Goal: Obtain resource: Download file/media

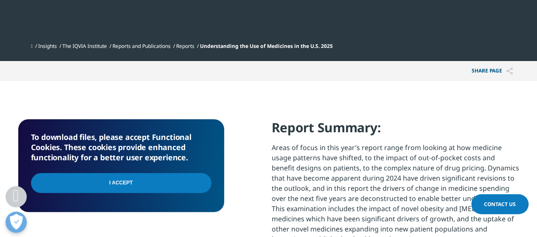
scroll to position [297, 0]
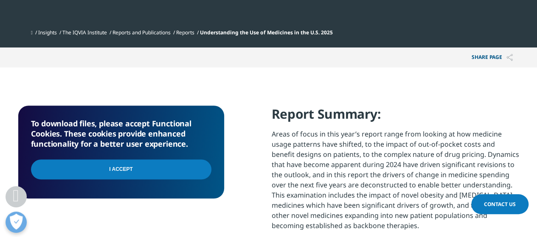
click at [155, 172] on input "I Accept" at bounding box center [121, 170] width 181 height 20
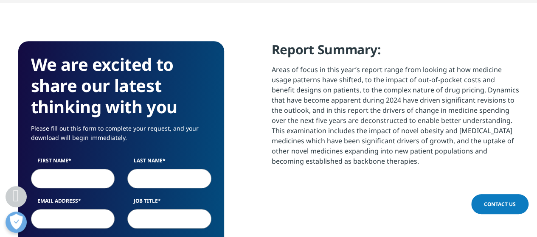
scroll to position [382, 0]
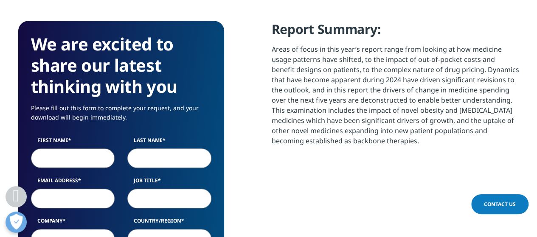
click at [48, 164] on input "First Name" at bounding box center [73, 159] width 84 height 20
type input "Alyssa"
type input "Lopus"
type input "alyssa.lopus@apexus.com"
type input "Apexus"
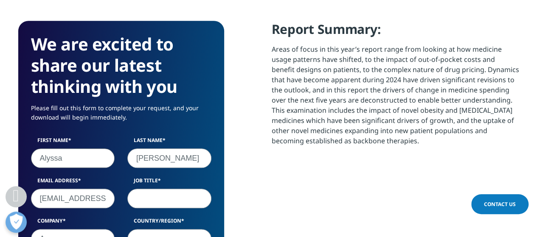
select select "[GEOGRAPHIC_DATA]"
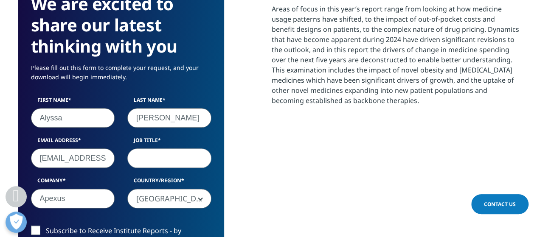
scroll to position [436, 0]
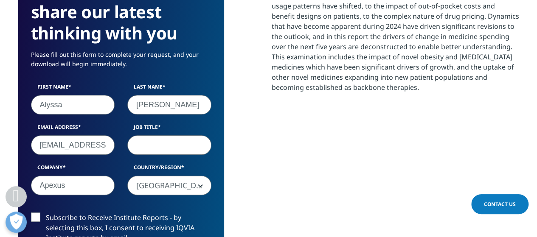
click at [154, 142] on input "Job Title" at bounding box center [169, 146] width 84 height 20
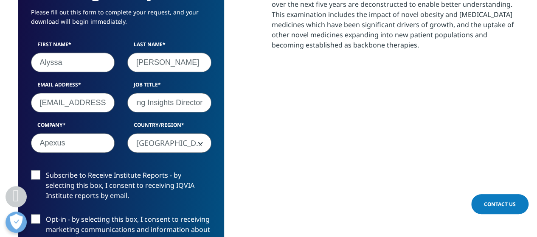
scroll to position [521, 0]
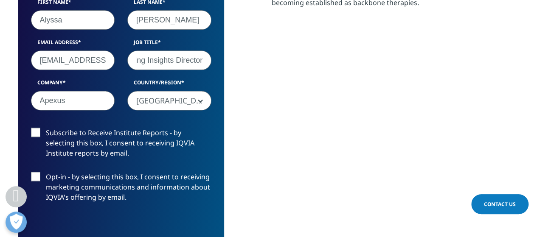
type input "340B Purchasing Insights Director"
click at [33, 138] on label "Subscribe to Receive Institute Reports - by selecting this box, I consent to re…" at bounding box center [121, 145] width 181 height 35
click at [46, 128] on input "Subscribe to Receive Institute Reports - by selecting this box, I consent to re…" at bounding box center [46, 128] width 0 height 0
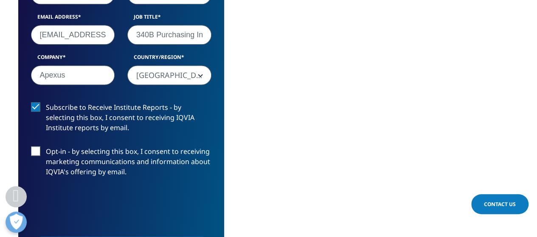
scroll to position [563, 0]
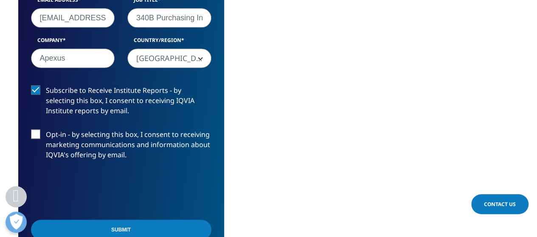
click at [33, 138] on label "Opt-in - by selecting this box, I consent to receiving marketing communications…" at bounding box center [121, 147] width 181 height 35
click at [46, 130] on input "Opt-in - by selecting this box, I consent to receiving marketing communications…" at bounding box center [46, 130] width 0 height 0
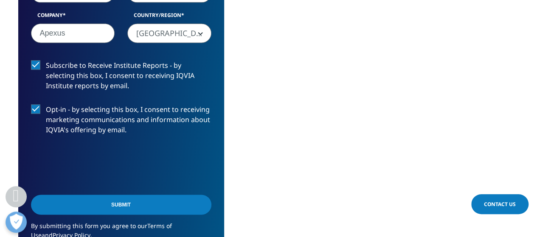
scroll to position [606, 0]
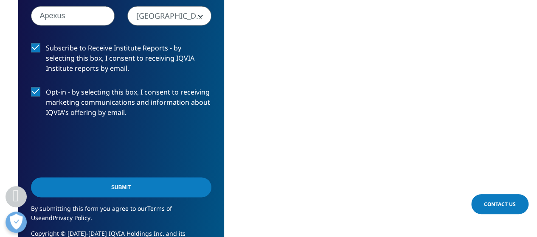
click at [83, 183] on input "Submit" at bounding box center [121, 188] width 181 height 20
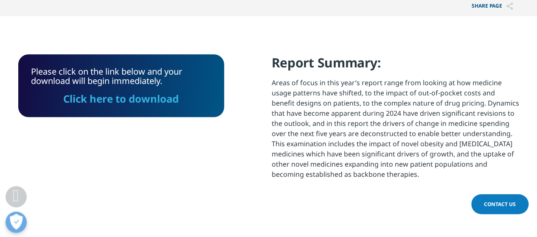
scroll to position [288, 0]
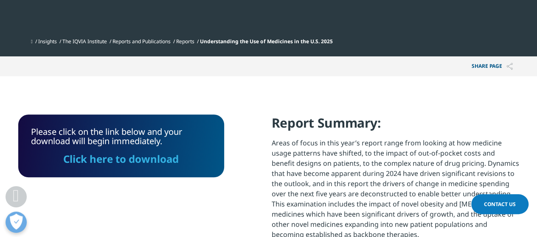
click at [156, 163] on link "Click here to download" at bounding box center [121, 159] width 116 height 14
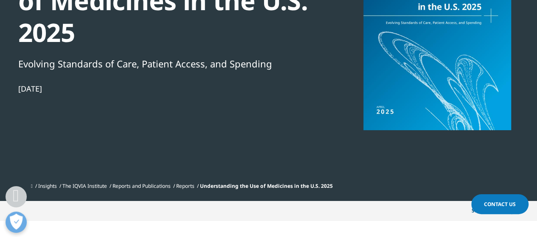
scroll to position [161, 0]
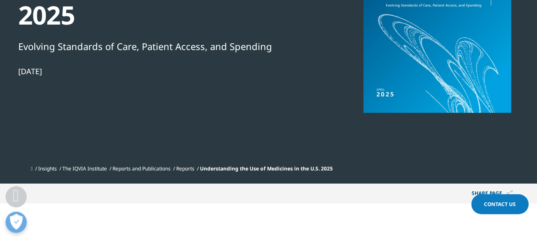
click at [194, 170] on link "Reports" at bounding box center [185, 168] width 18 height 7
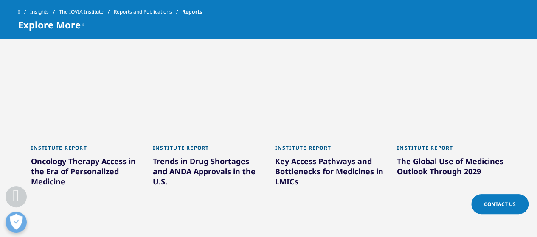
scroll to position [467, 0]
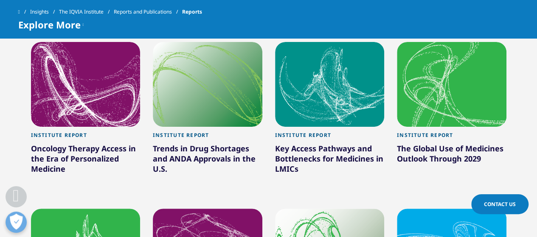
click at [204, 159] on div "Trends in Drug Shortages and ANDA Approvals in the U.S." at bounding box center [208, 161] width 110 height 34
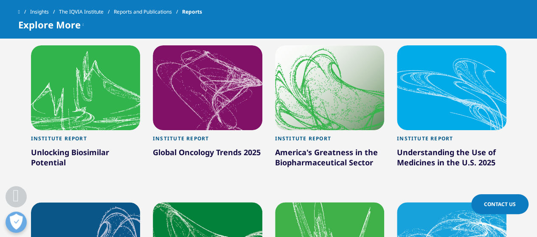
scroll to position [637, 0]
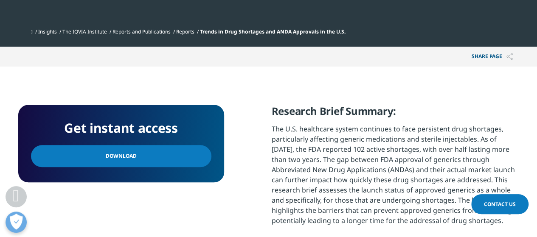
scroll to position [340, 0]
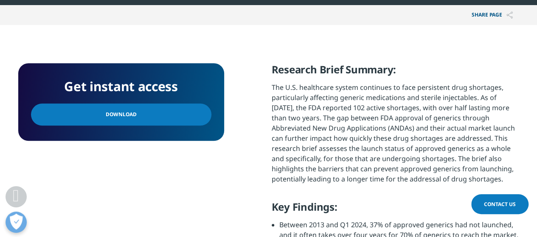
click at [139, 123] on link "Download" at bounding box center [121, 115] width 181 height 22
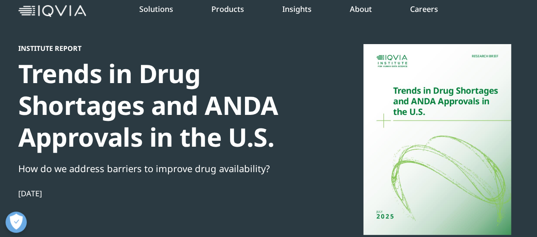
scroll to position [0, 0]
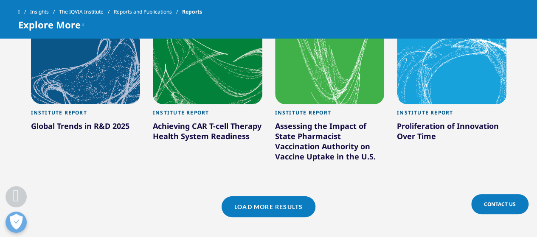
scroll to position [827, 0]
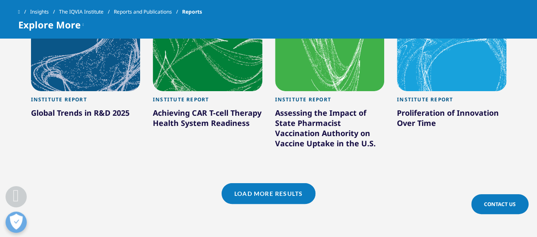
click at [325, 144] on div "Assessing the Impact of State Pharmacist Vaccination Authority on Vaccine Uptak…" at bounding box center [330, 130] width 110 height 44
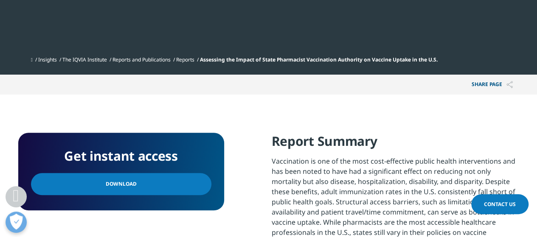
scroll to position [382, 0]
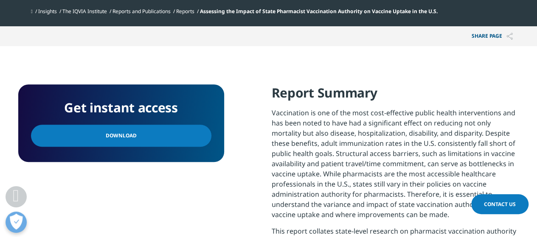
click at [145, 143] on link "Download" at bounding box center [121, 136] width 181 height 22
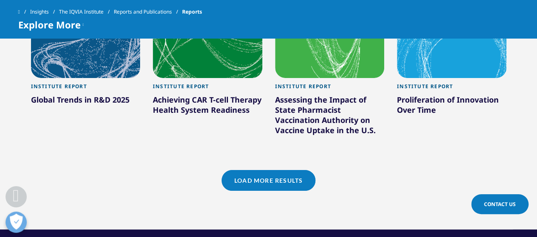
scroll to position [827, 0]
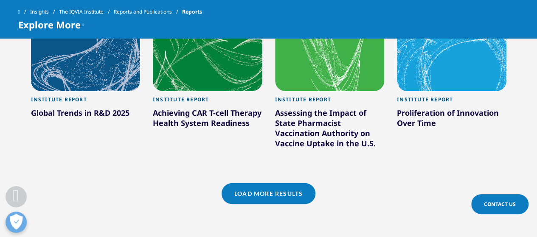
click at [299, 194] on link "Load More Results" at bounding box center [269, 194] width 94 height 21
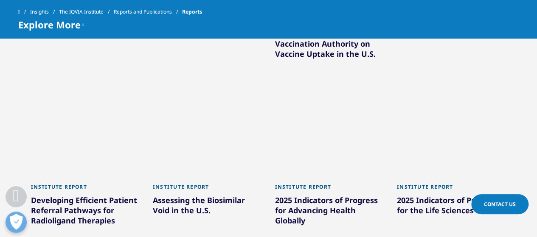
scroll to position [955, 0]
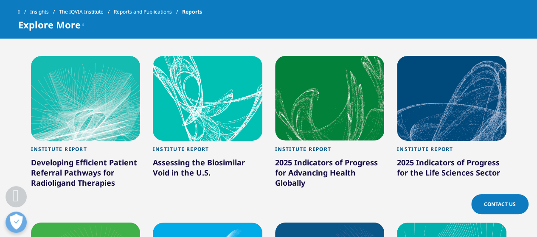
click at [84, 173] on div "Developing Efficient Patient Referral Pathways for Radioligand Therapies" at bounding box center [86, 175] width 110 height 34
click at [88, 175] on div "Developing Efficient Patient Referral Pathways for Radioligand Therapies" at bounding box center [86, 175] width 110 height 34
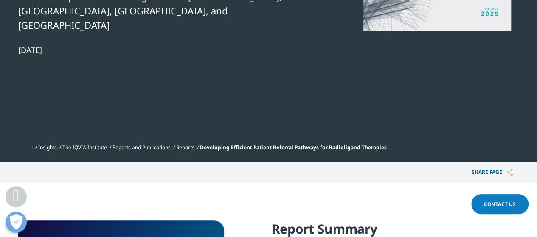
scroll to position [255, 0]
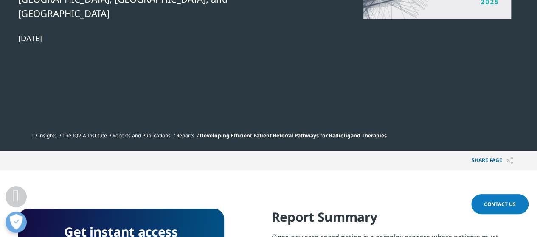
click at [189, 132] on link "Reports" at bounding box center [185, 135] width 18 height 7
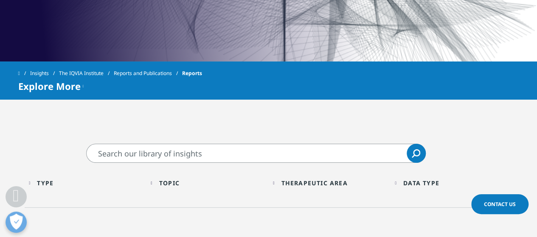
scroll to position [340, 0]
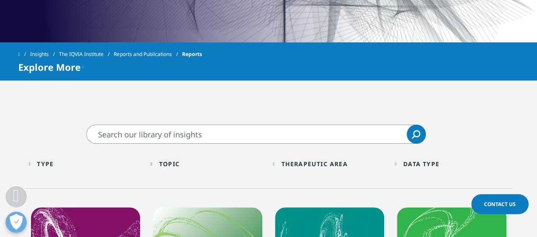
click at [221, 136] on input "Search" at bounding box center [256, 134] width 340 height 19
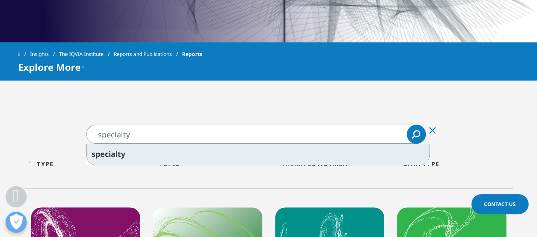
type input "specialty"
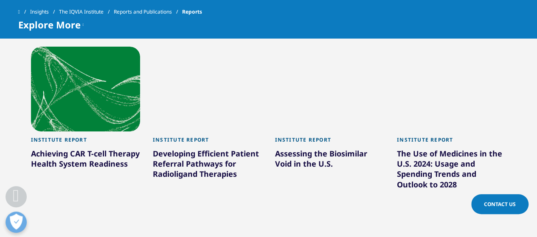
scroll to position [637, 0]
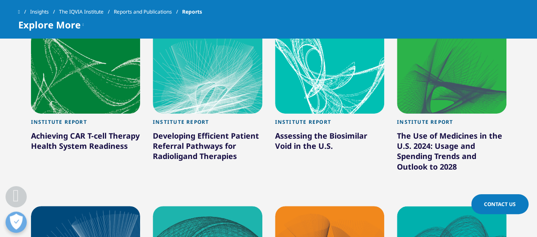
click at [432, 154] on div "The Use of Medicines in the U.S. 2024: Usage and Spending Trends and Outlook to…" at bounding box center [452, 153] width 110 height 44
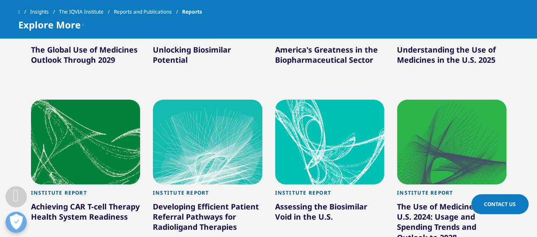
scroll to position [467, 0]
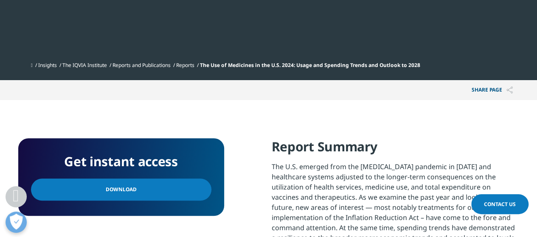
scroll to position [297, 0]
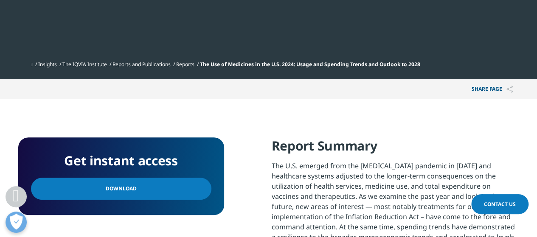
click at [167, 192] on link "Download" at bounding box center [121, 189] width 181 height 22
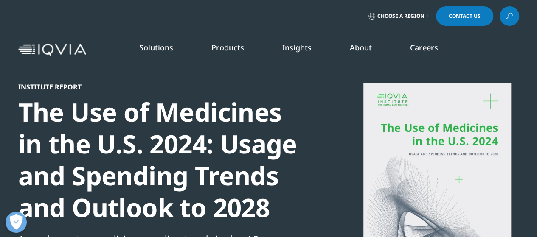
scroll to position [0, 0]
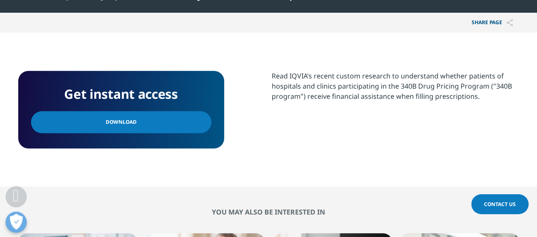
scroll to position [340, 0]
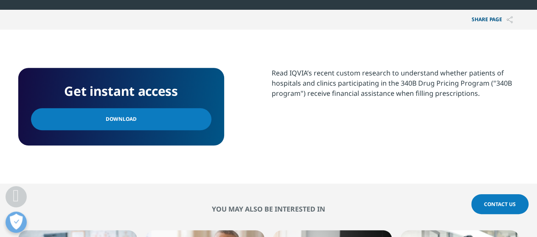
click at [155, 130] on link "Download" at bounding box center [121, 119] width 181 height 22
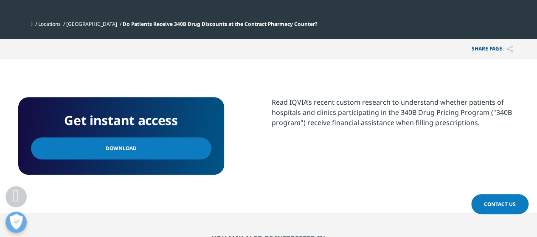
scroll to position [297, 0]
